Goal: Find specific page/section: Find specific page/section

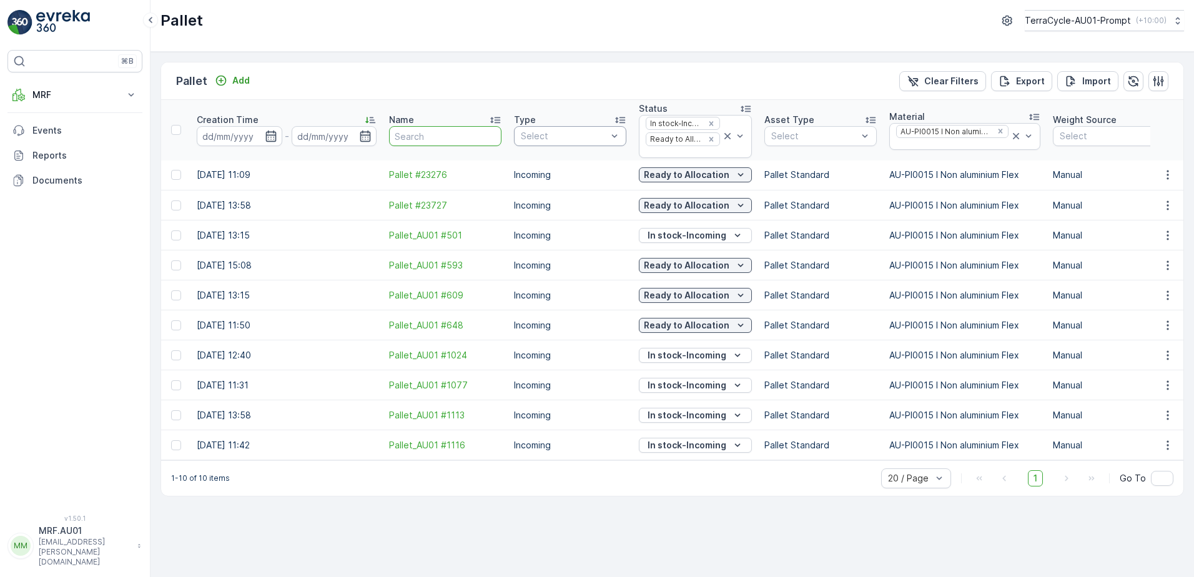
click at [412, 136] on input "text" at bounding box center [445, 136] width 112 height 20
type input "23813"
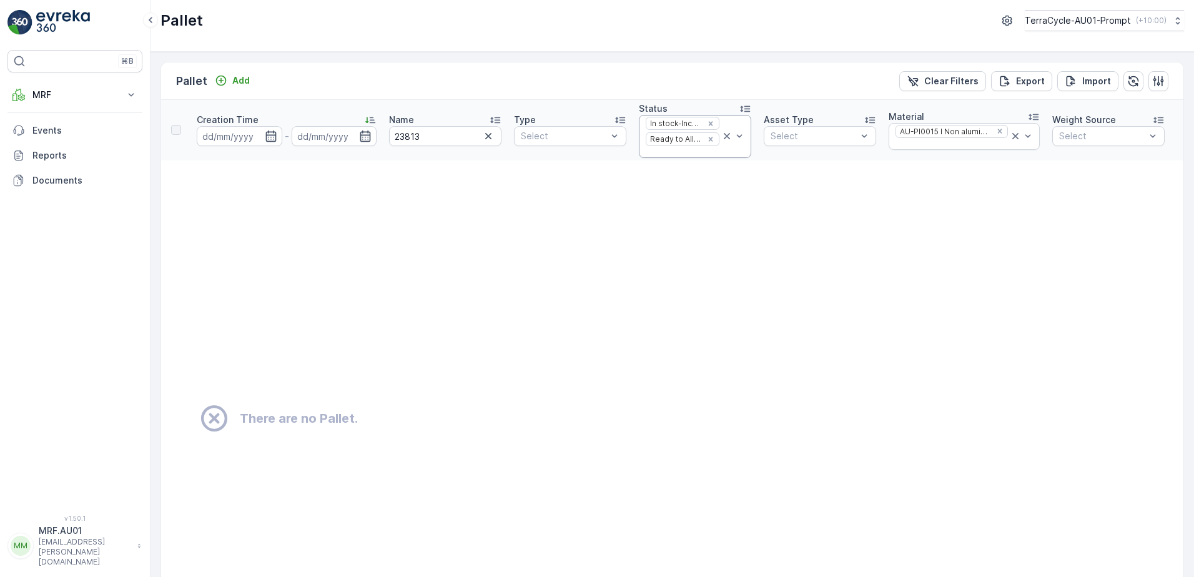
click at [726, 136] on icon at bounding box center [727, 136] width 6 height 6
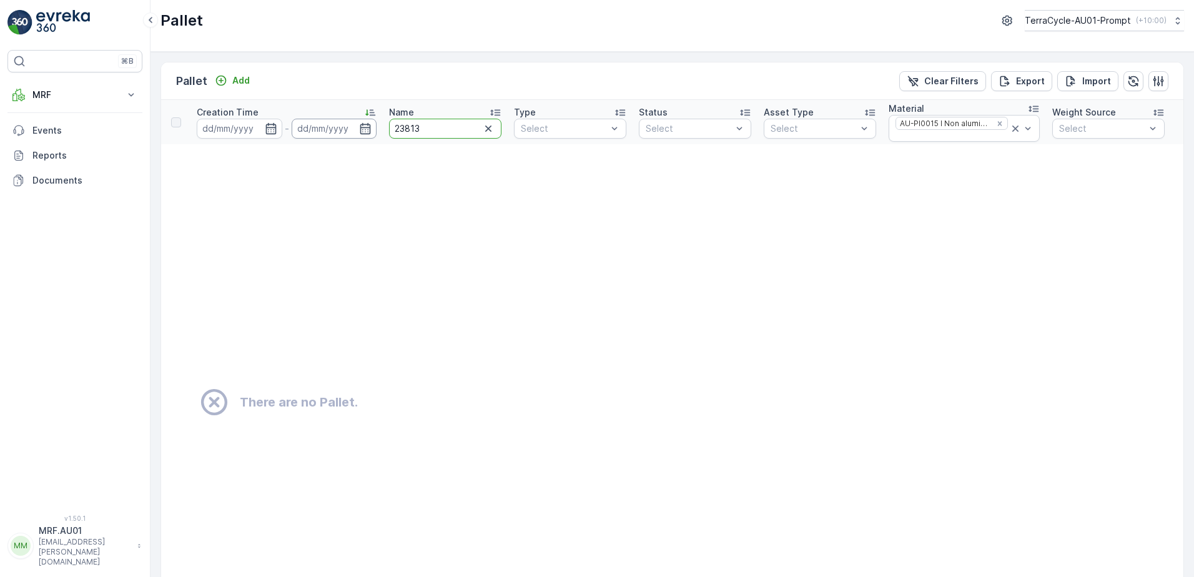
drag, startPoint x: 458, startPoint y: 126, endPoint x: 376, endPoint y: 124, distance: 81.9
type input "23562"
click at [1001, 122] on icon "Remove AU-PI0015 I Non aluminium Flex" at bounding box center [1000, 123] width 9 height 9
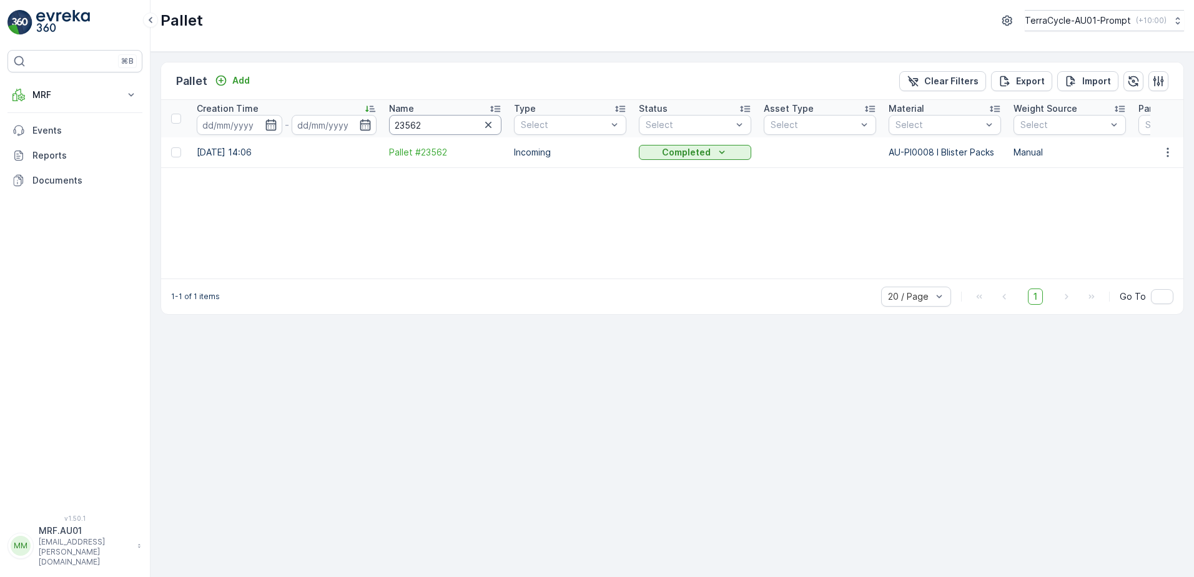
click at [430, 126] on input "23562" at bounding box center [445, 125] width 112 height 20
type input "23"
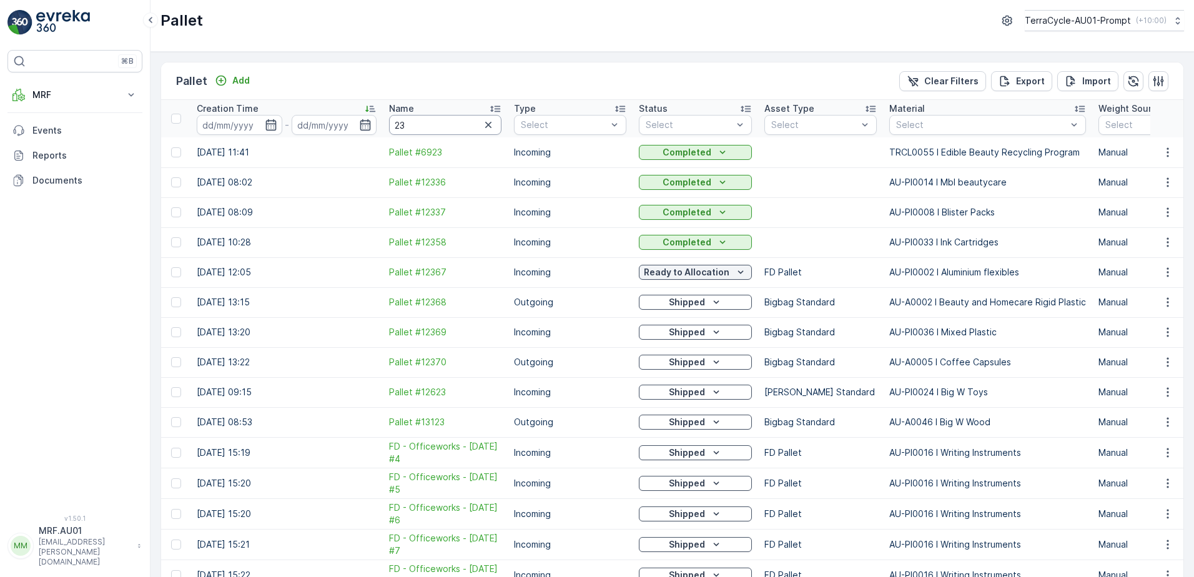
click at [423, 122] on input "23" at bounding box center [445, 125] width 112 height 20
type input "23813"
